Goal: Transaction & Acquisition: Purchase product/service

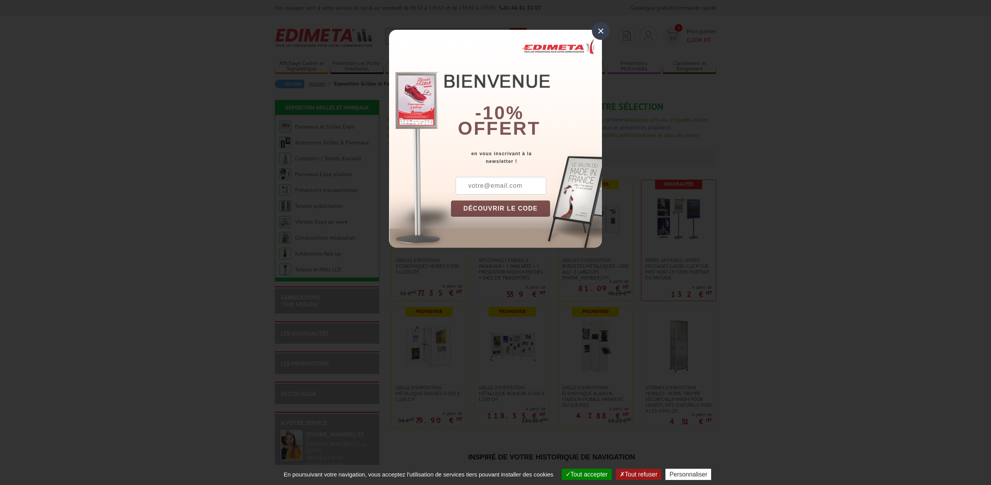
click at [602, 34] on div "×" at bounding box center [601, 31] width 18 height 18
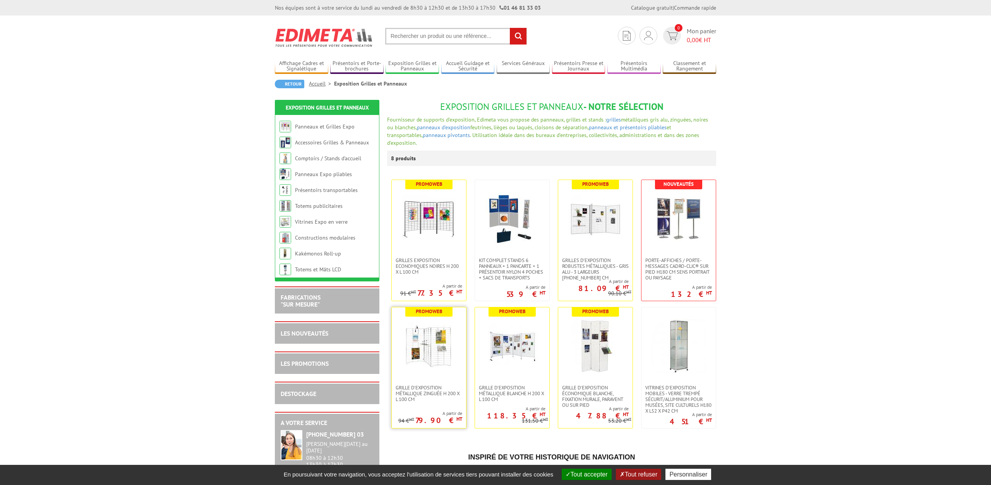
click at [438, 350] on img at bounding box center [429, 346] width 54 height 54
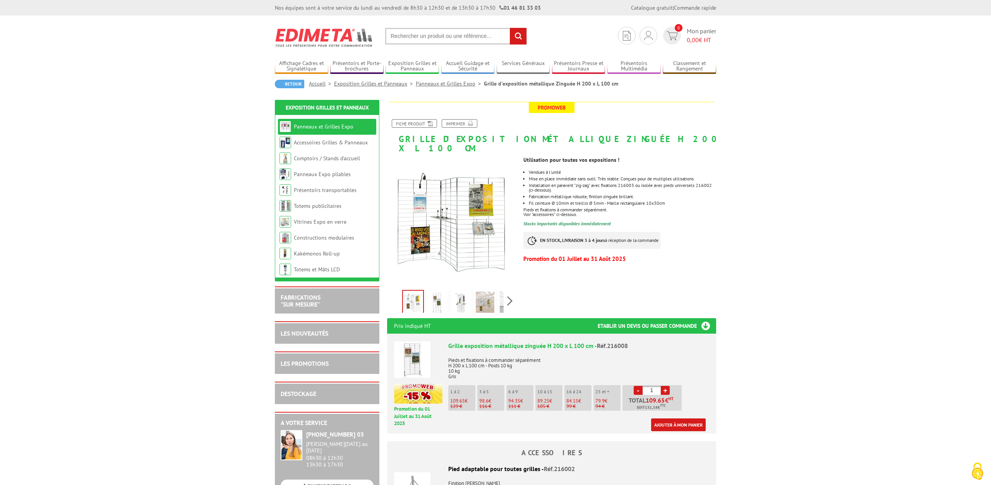
click at [439, 295] on img at bounding box center [437, 304] width 19 height 24
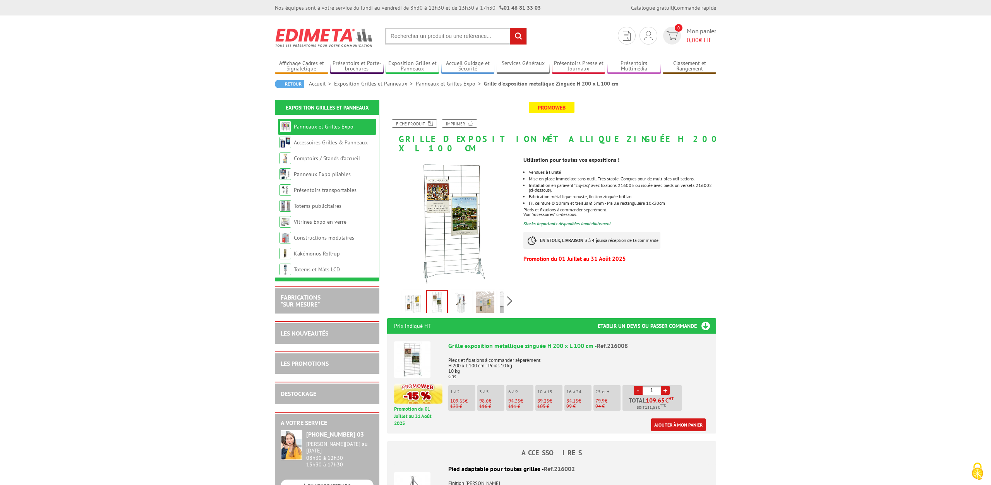
click at [411, 296] on img at bounding box center [413, 304] width 19 height 24
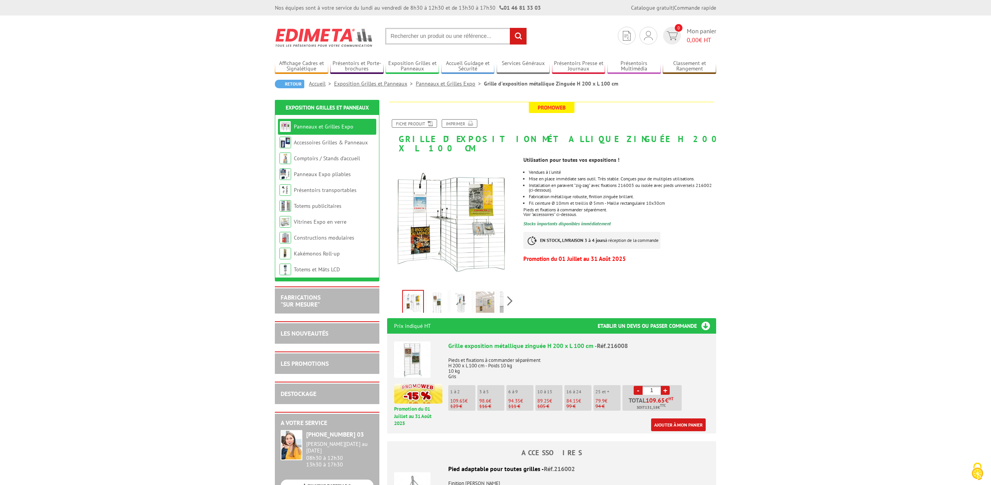
click at [432, 296] on img at bounding box center [437, 304] width 19 height 24
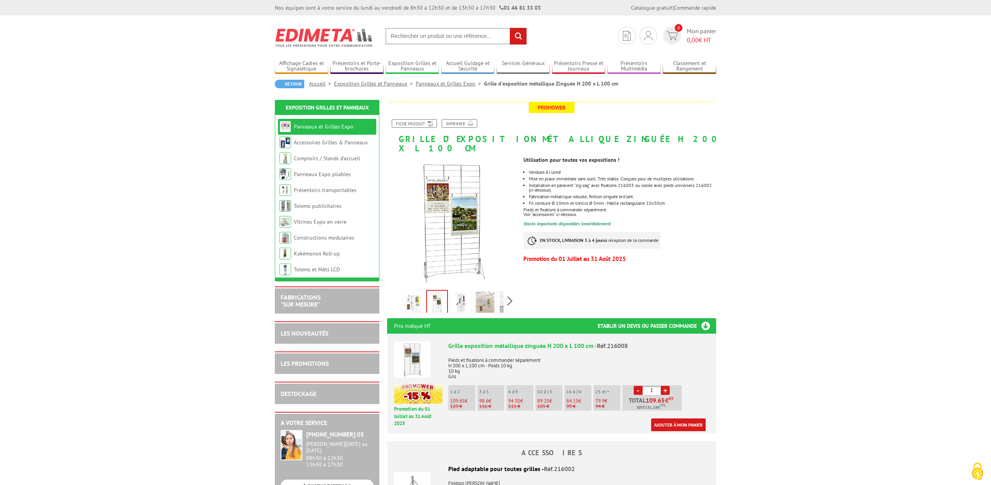
click at [463, 298] on img at bounding box center [461, 304] width 19 height 24
click at [483, 298] on img at bounding box center [485, 304] width 19 height 24
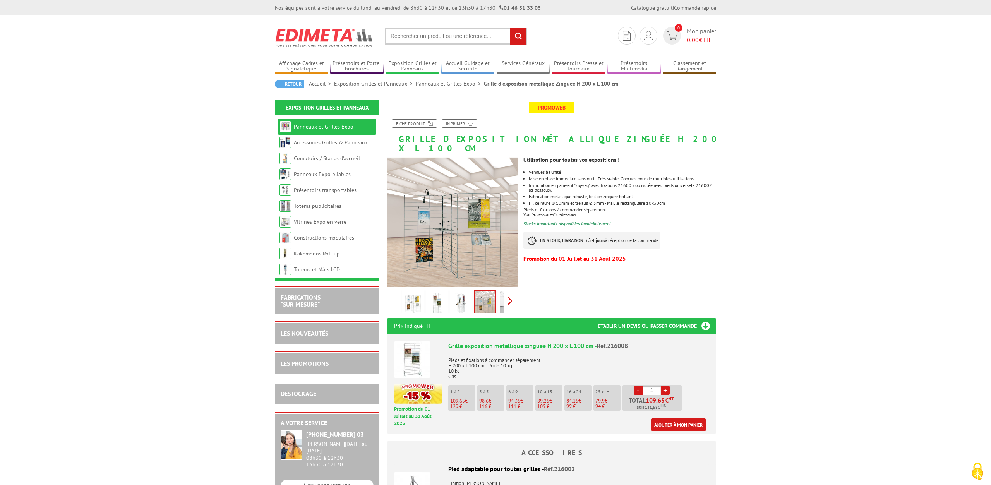
click at [510, 289] on div "Previous Next" at bounding box center [452, 300] width 130 height 27
click at [489, 294] on img at bounding box center [491, 304] width 19 height 24
